Goal: Information Seeking & Learning: Learn about a topic

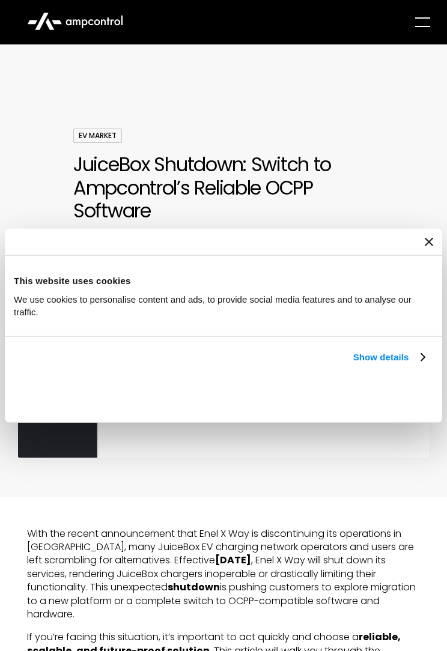
scroll to position [422, 0]
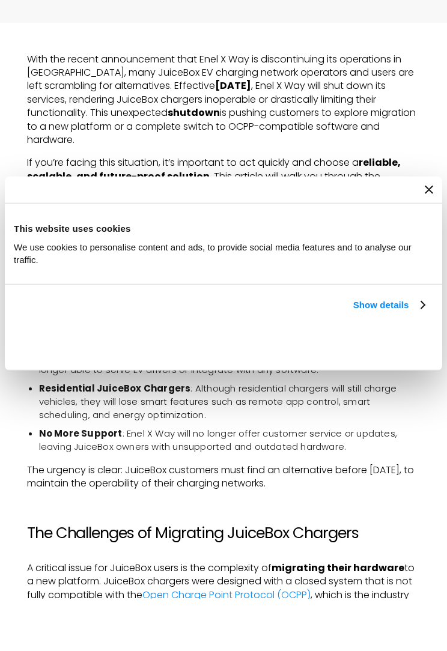
click at [437, 229] on div at bounding box center [223, 242] width 437 height 27
click at [436, 229] on div at bounding box center [223, 242] width 437 height 27
click at [392, 350] on link "Show details" at bounding box center [388, 357] width 71 height 14
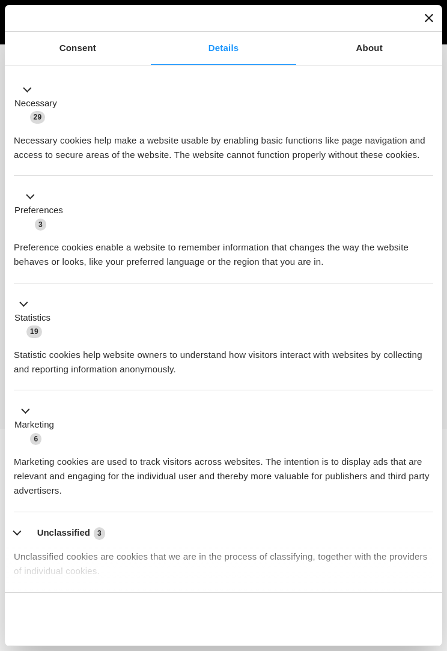
scroll to position [0, 0]
click at [434, 13] on div at bounding box center [223, 18] width 437 height 27
click at [436, 14] on div at bounding box center [223, 18] width 437 height 27
click at [438, 16] on div at bounding box center [223, 18] width 437 height 27
click at [81, 49] on link "Consent" at bounding box center [78, 48] width 146 height 33
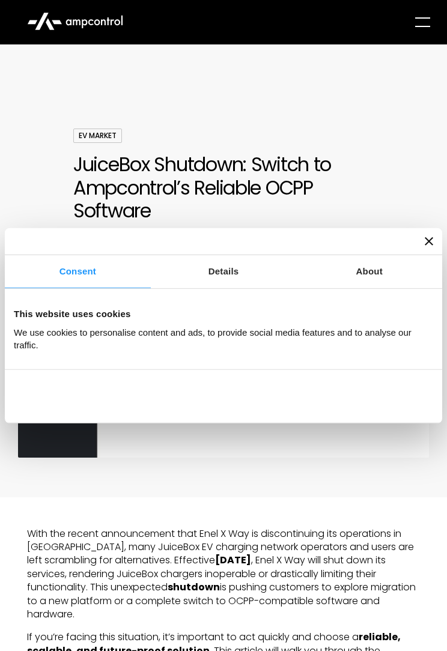
click at [79, 276] on link "Consent" at bounding box center [78, 271] width 146 height 33
click at [441, 237] on div at bounding box center [223, 241] width 437 height 27
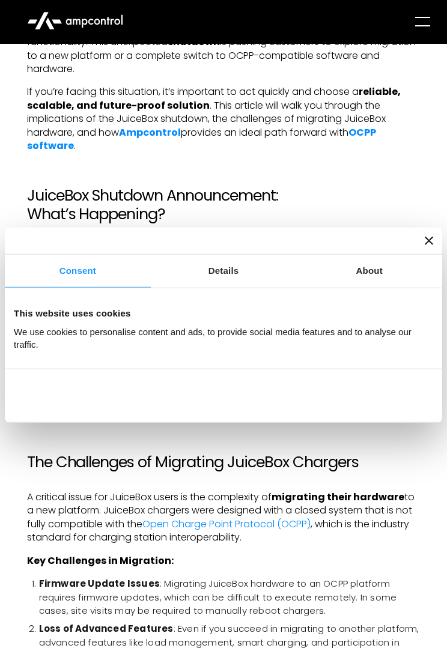
scroll to position [547, 0]
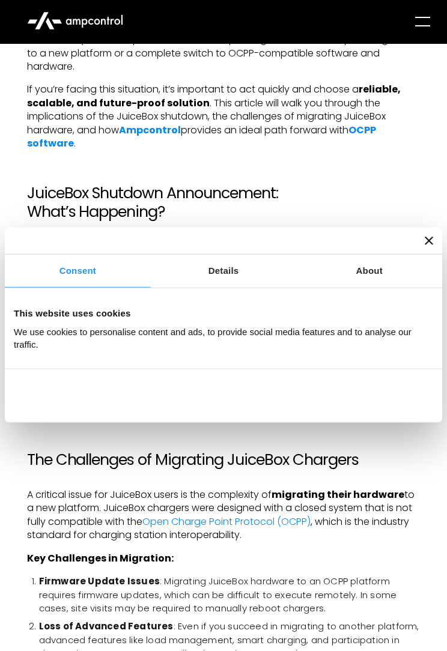
click at [412, 553] on p "Key Challenges in Migration:" at bounding box center [224, 559] width 394 height 13
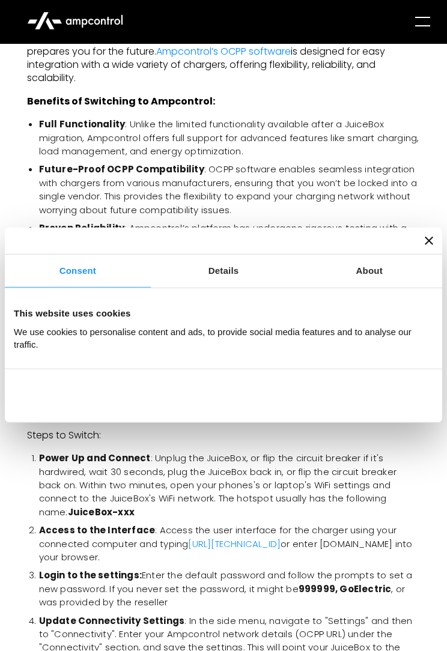
scroll to position [1646, 0]
click at [437, 498] on div "With the recent announcement that Enel X Way is discontinuing its operations in…" at bounding box center [223, 506] width 447 height 3310
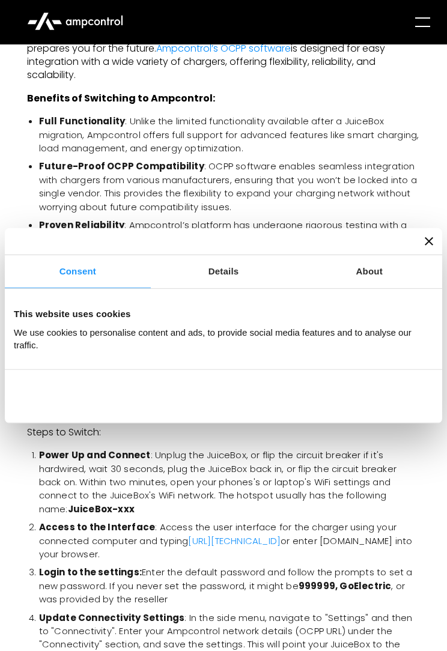
scroll to position [1649, 0]
